Goal: Task Accomplishment & Management: Complete application form

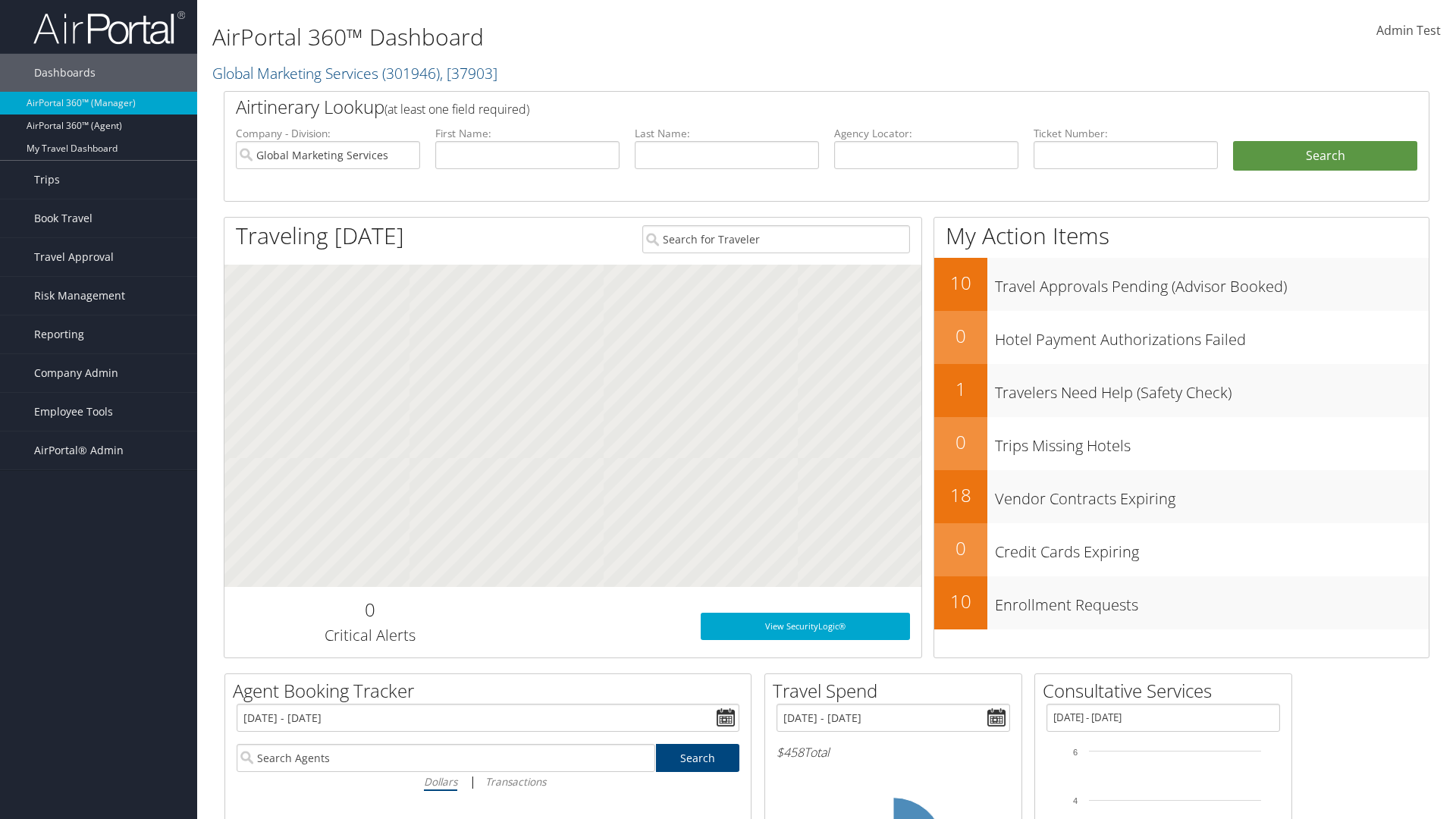
click at [98, 373] on span "Company Admin" at bounding box center [76, 373] width 84 height 38
click at [0, 0] on link "Forms Of Payment" at bounding box center [0, 0] width 0 height 0
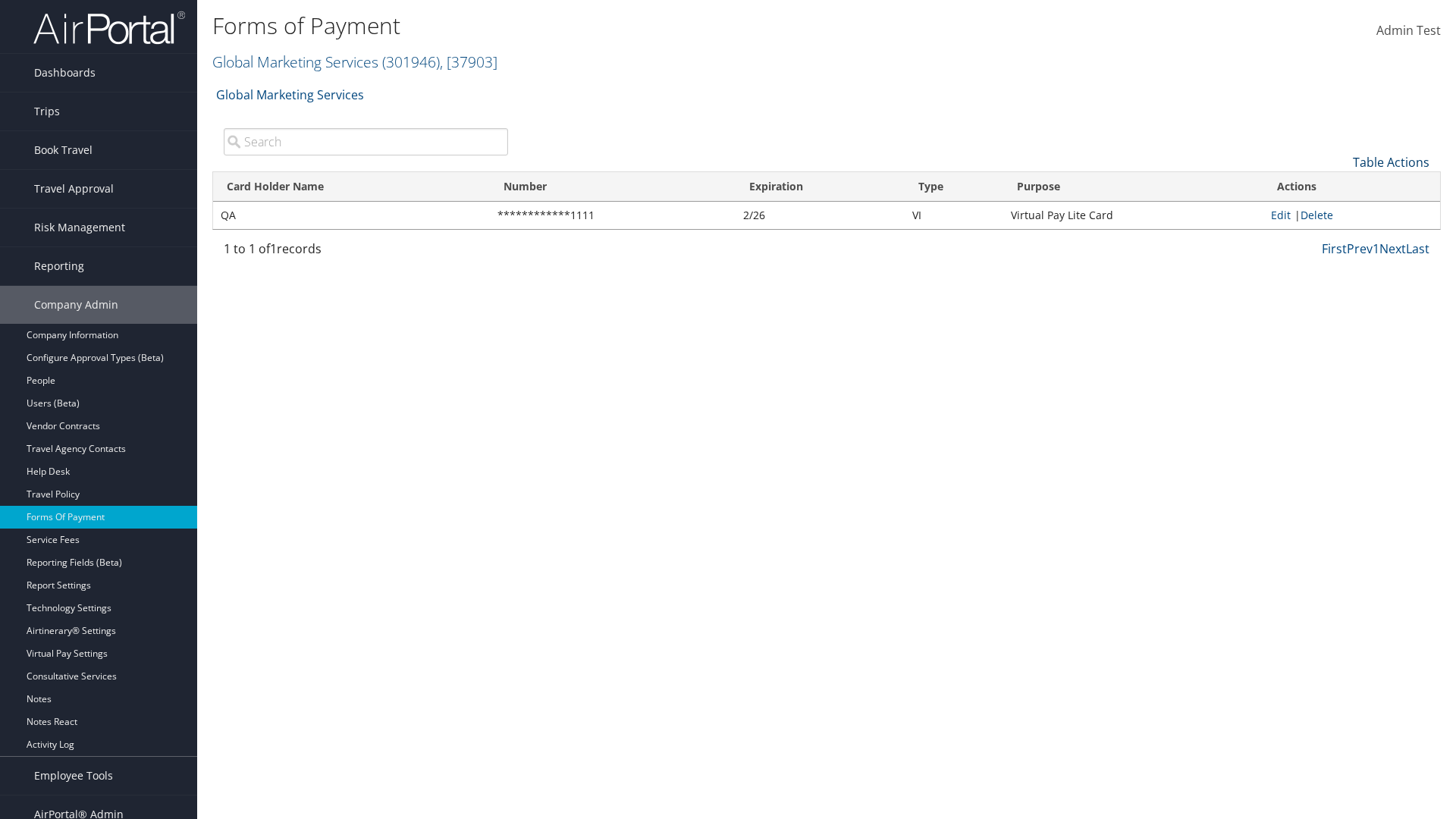
click at [1391, 161] on link "Table Actions" at bounding box center [1391, 161] width 76 height 16
click at [1340, 185] on link "New Record" at bounding box center [1341, 186] width 200 height 26
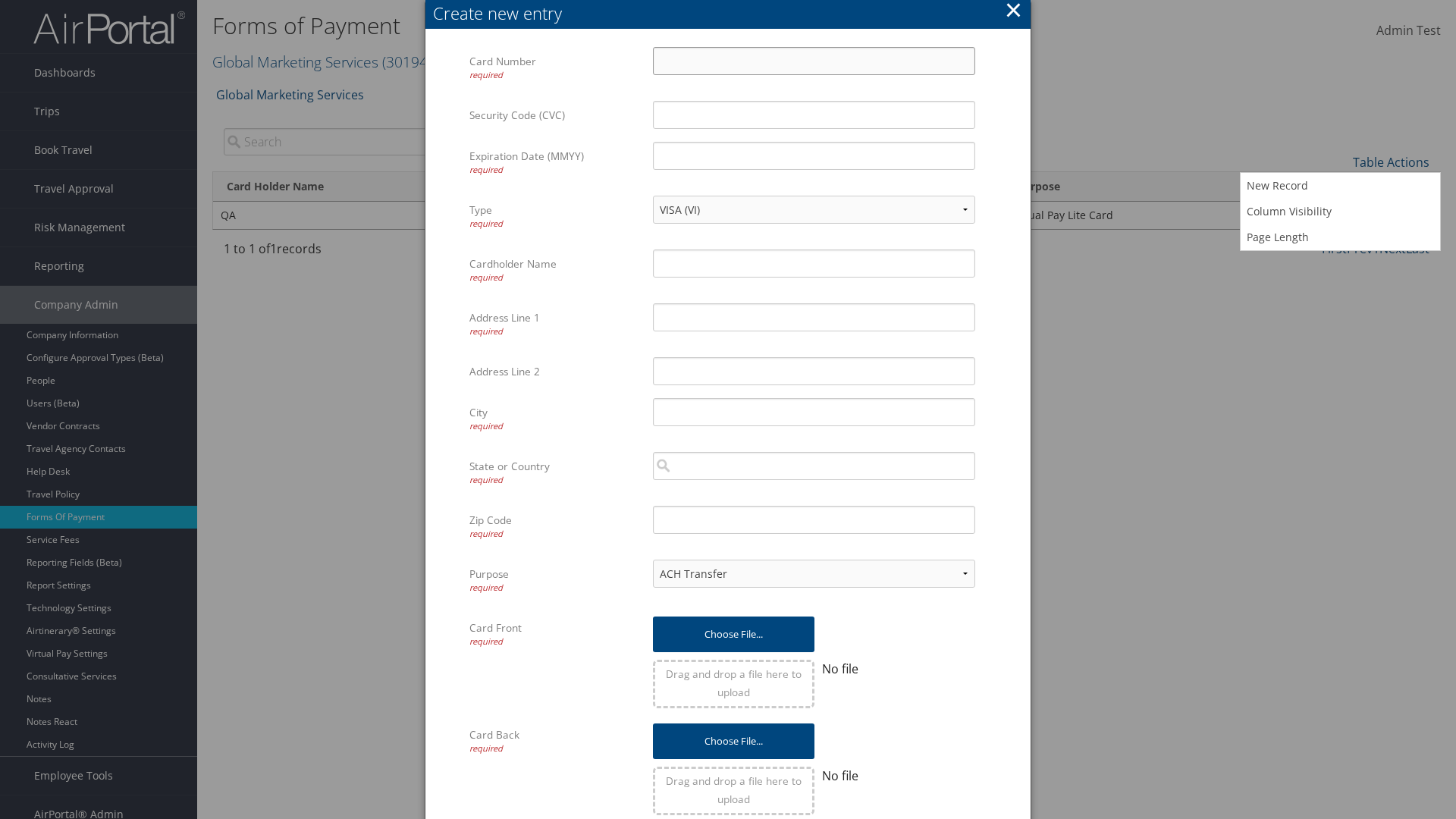
click at [814, 61] on input "Card Number required" at bounding box center [813, 61] width 322 height 28
type input "1100112233"
click at [814, 155] on input "Expiration Date (MMYY) required" at bounding box center [813, 156] width 322 height 28
type input "1245"
click at [814, 263] on input "Cardholder Name required" at bounding box center [813, 264] width 322 height 28
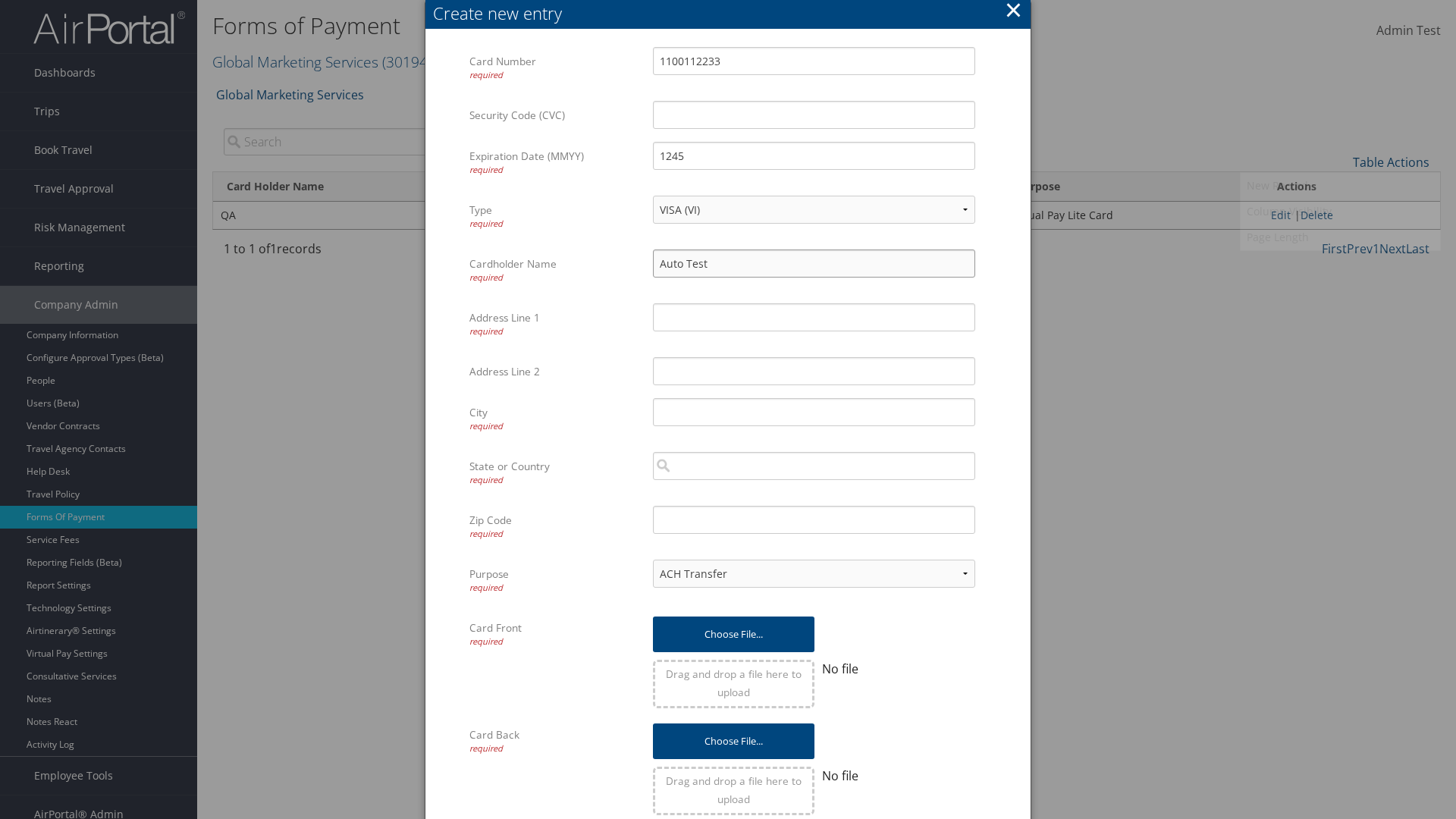
type input "Auto Test"
click at [814, 317] on input "Address Line 1 required" at bounding box center [813, 317] width 322 height 28
type input "UTAH"
click at [814, 412] on input "City required" at bounding box center [813, 413] width 322 height 28
type input "SALT LAKE CITY"
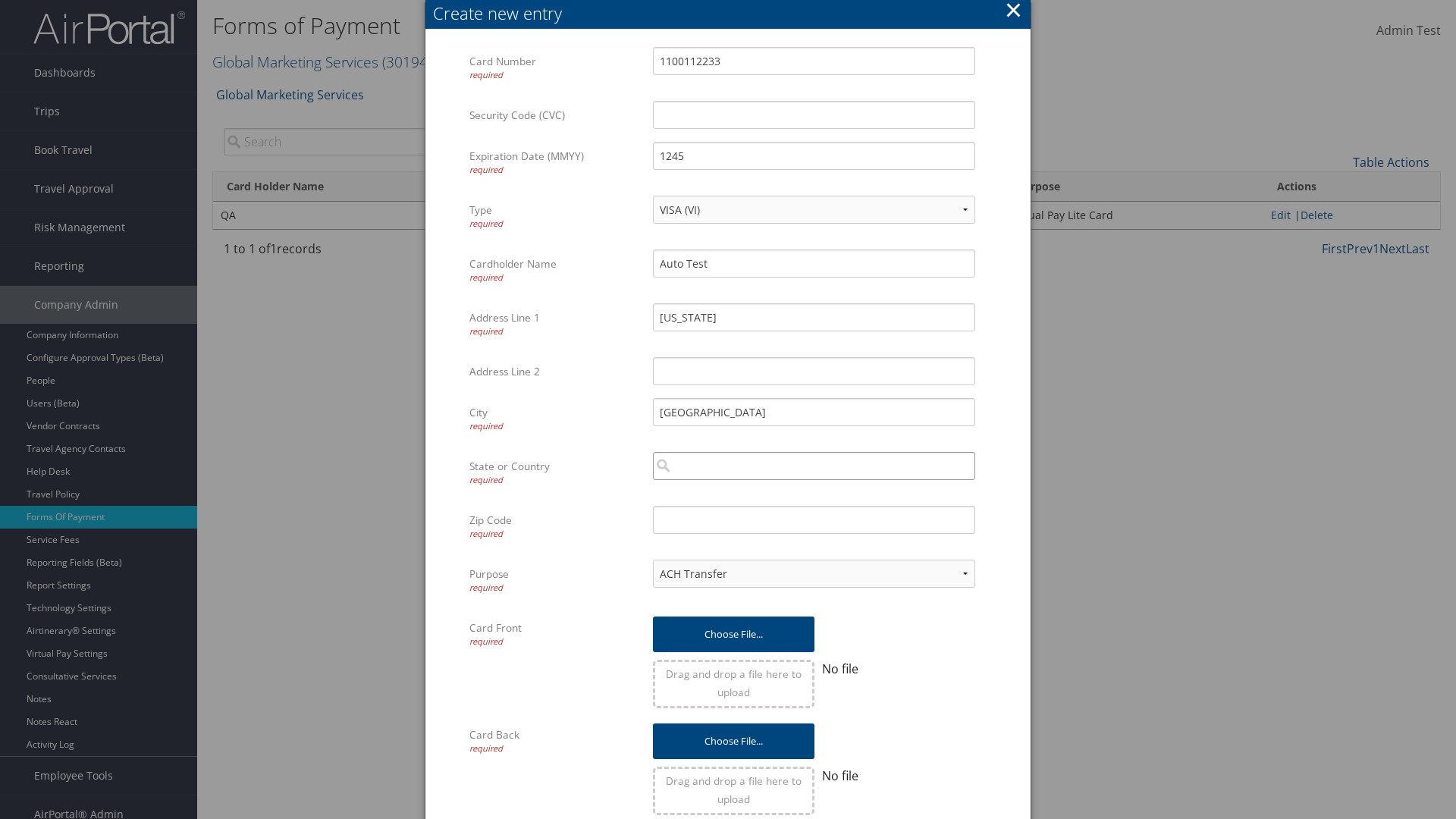
click at [814, 466] on input "search" at bounding box center [813, 466] width 322 height 28
click at [814, 495] on div "United States of America (US)" at bounding box center [814, 494] width 317 height 15
type input "United States of America"
click at [814, 519] on input "Zip Code required" at bounding box center [813, 520] width 322 height 28
type input "84011"
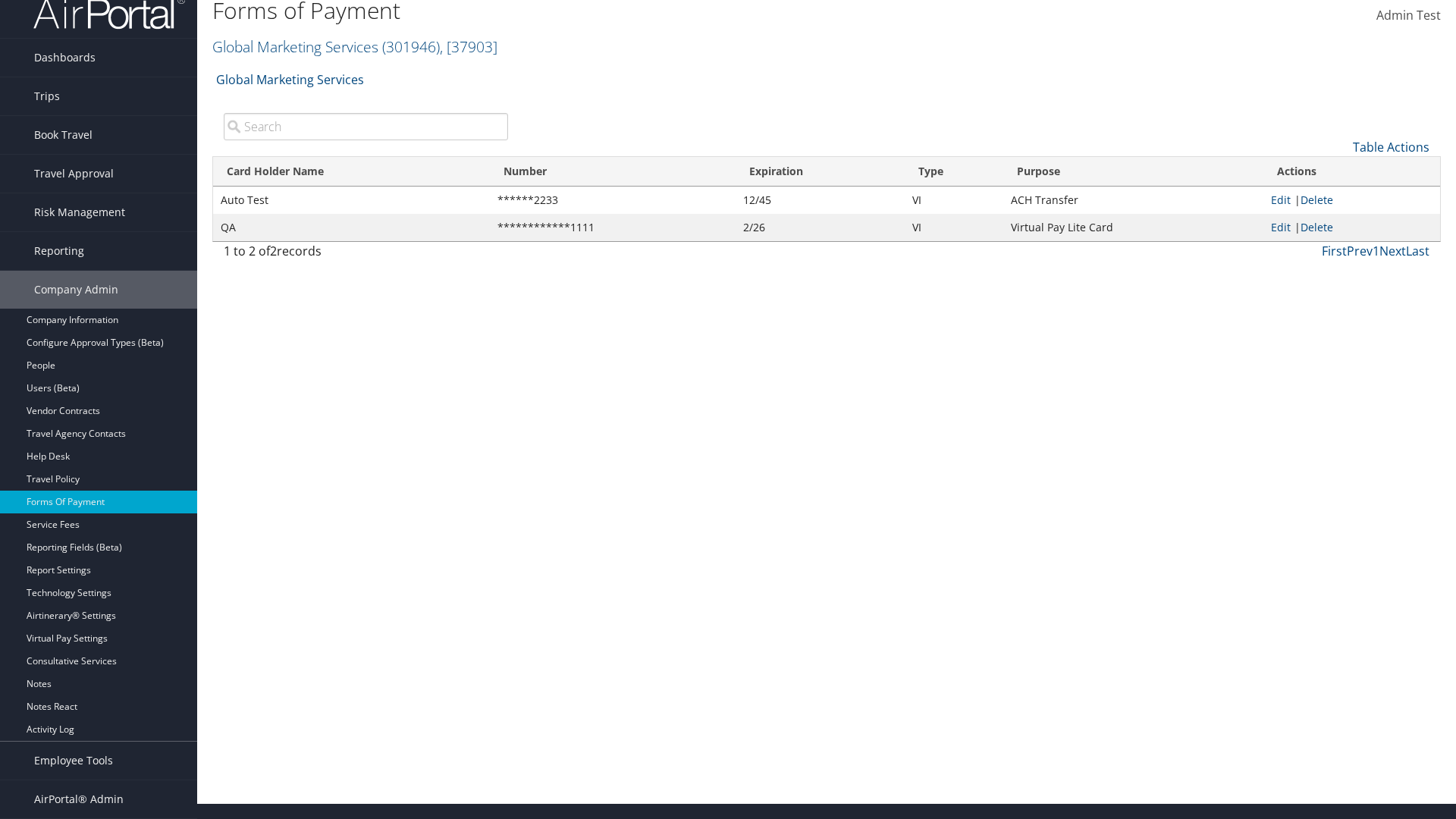
scroll to position [15, 0]
click at [1281, 200] on link "Edit" at bounding box center [1281, 200] width 19 height 14
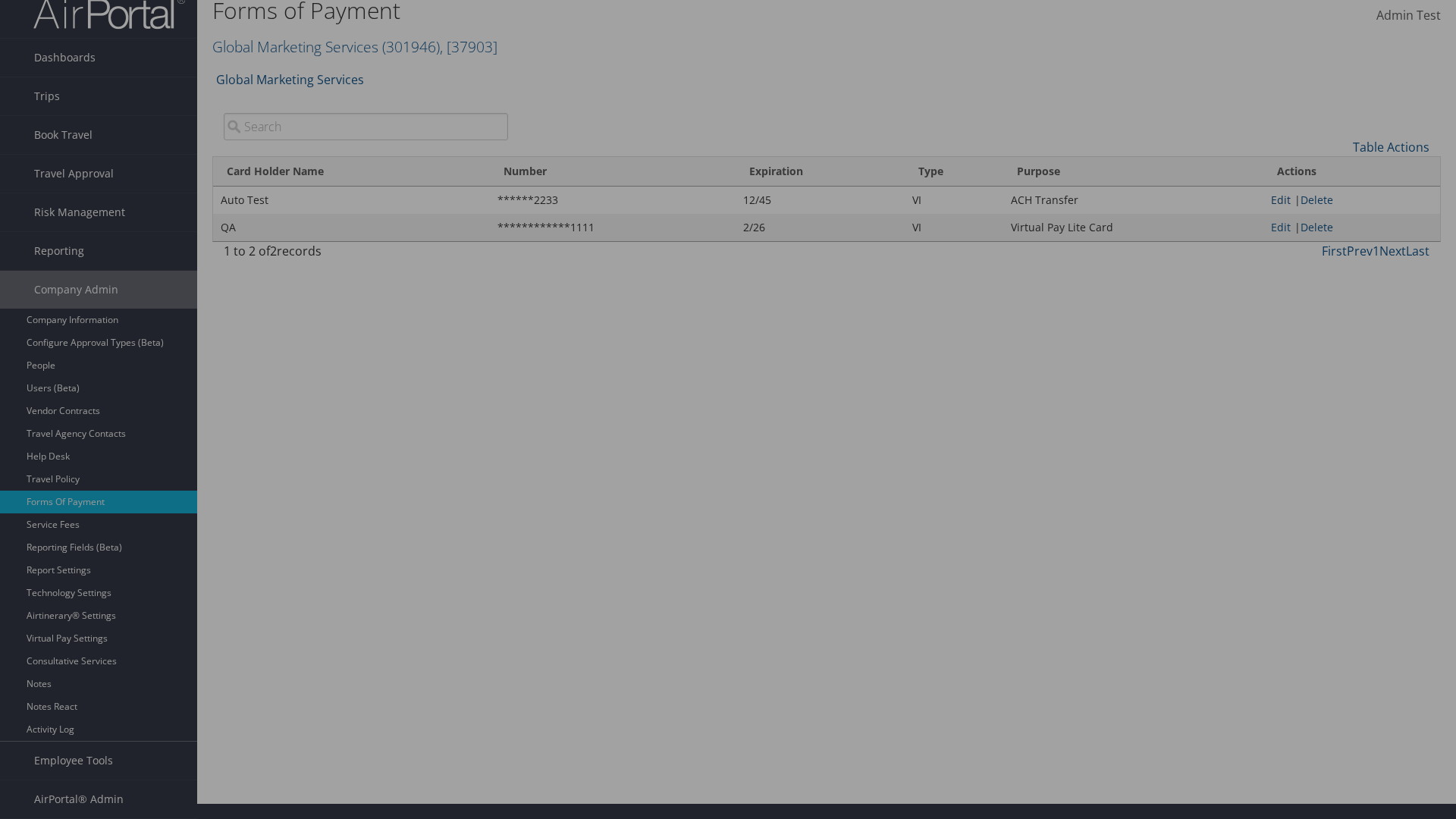
select select "14"
click at [0, 0] on button "Update" at bounding box center [0, 0] width 0 height 0
